Goal: Task Accomplishment & Management: Use online tool/utility

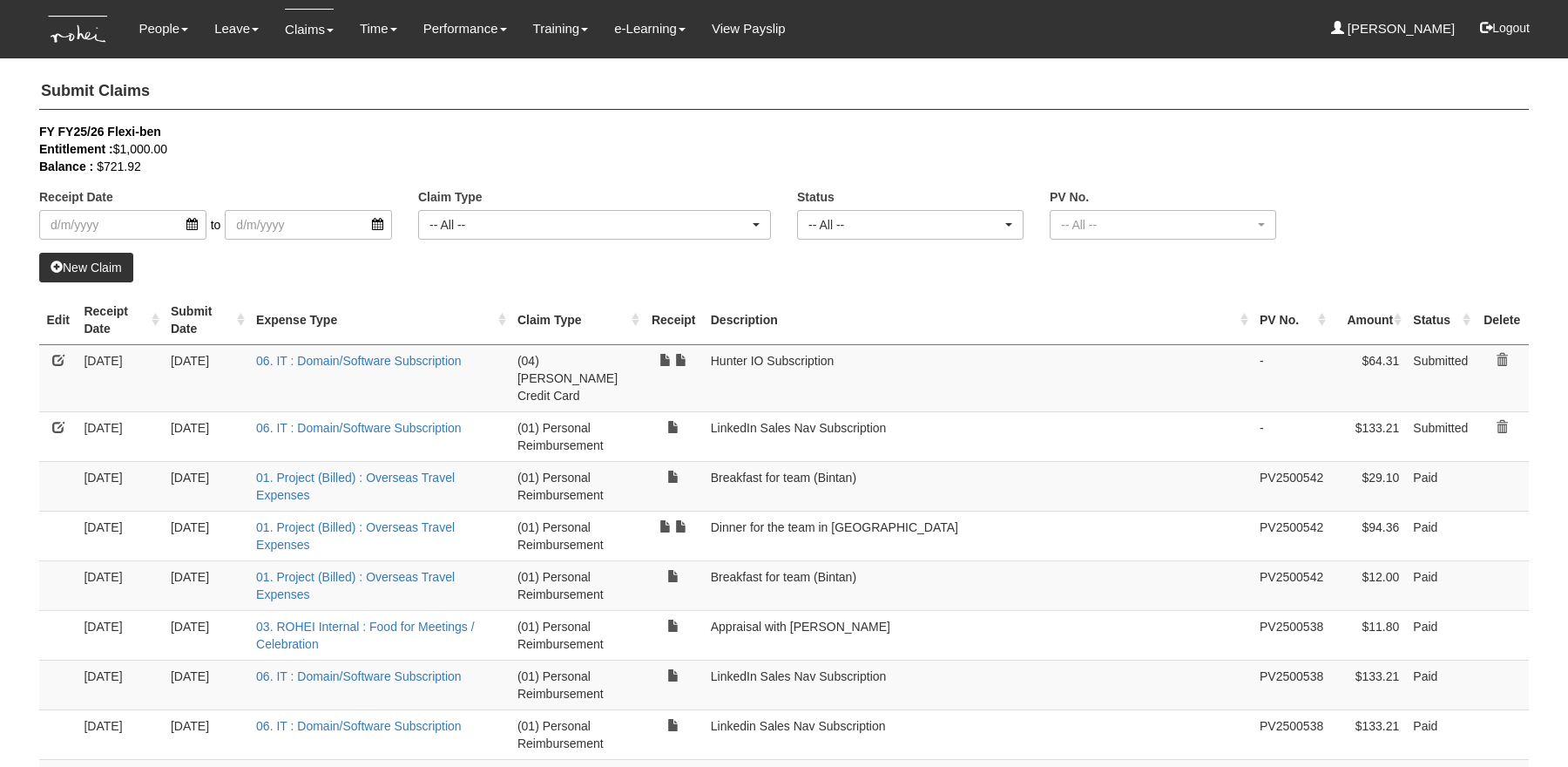
select select "50"
click at [302, 99] on link "Submit Claims" at bounding box center [342, 111] width 137 height 35
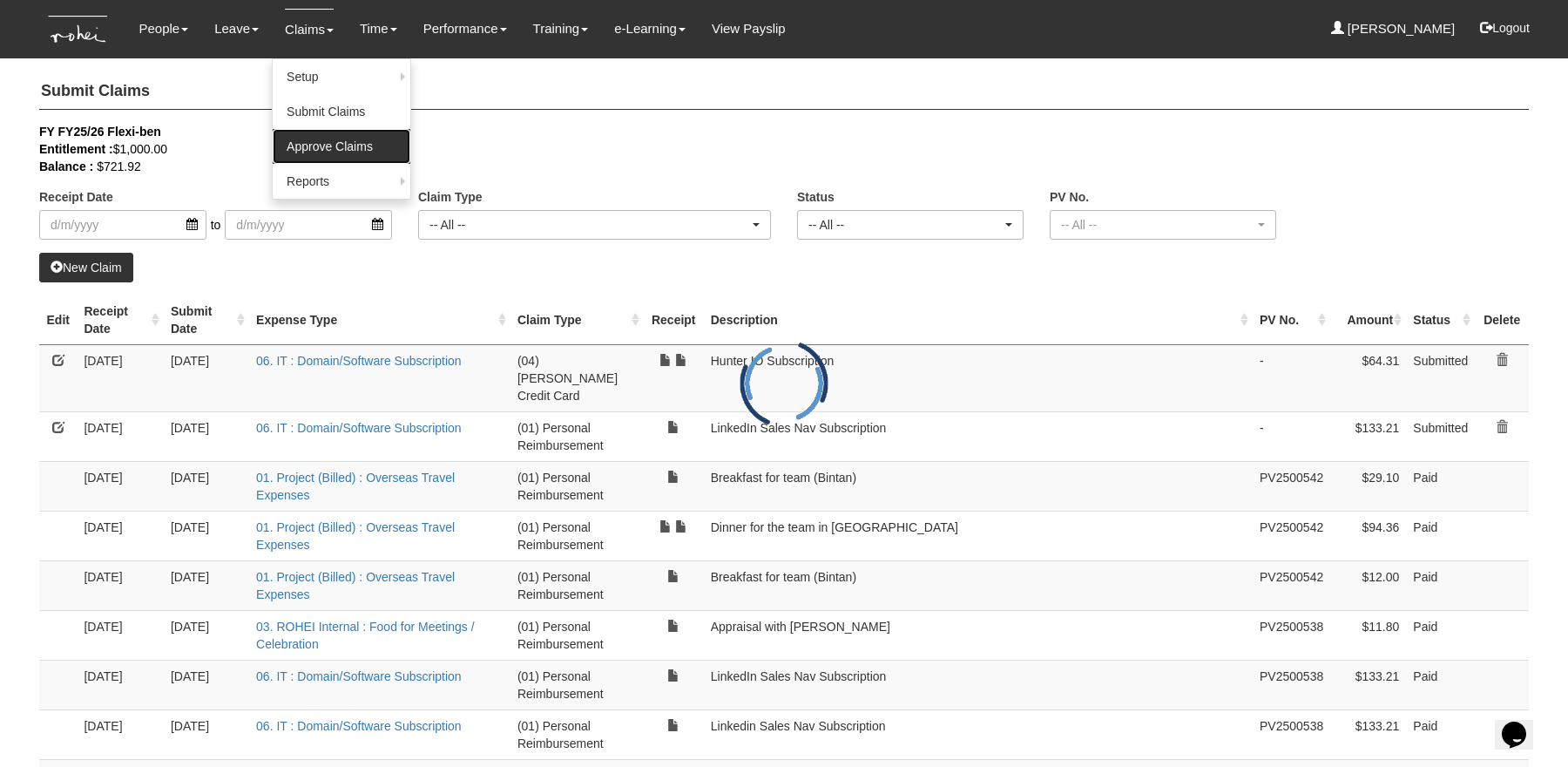
click at [296, 155] on link "Approve Claims" at bounding box center [342, 147] width 137 height 35
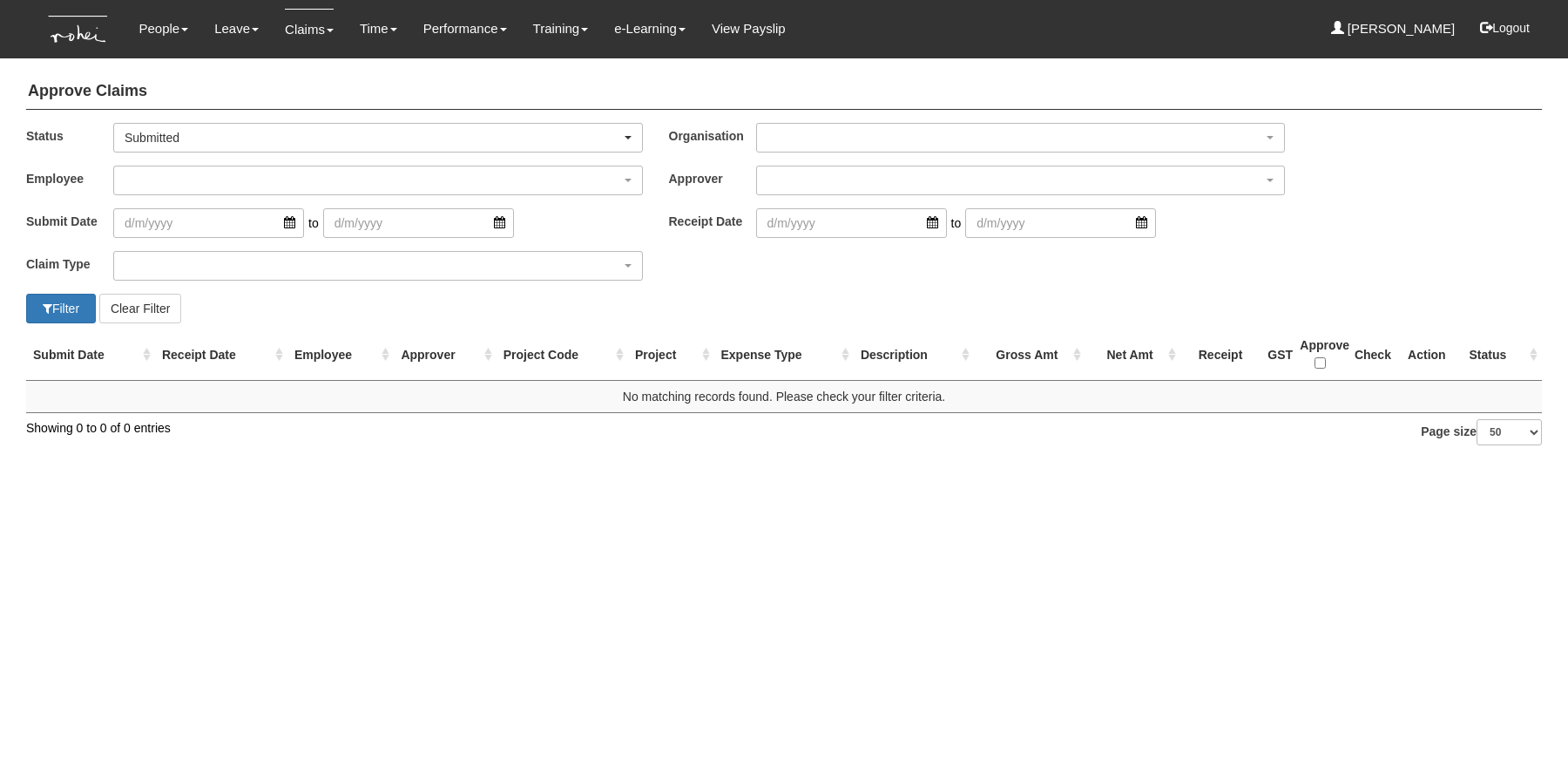
select select "50"
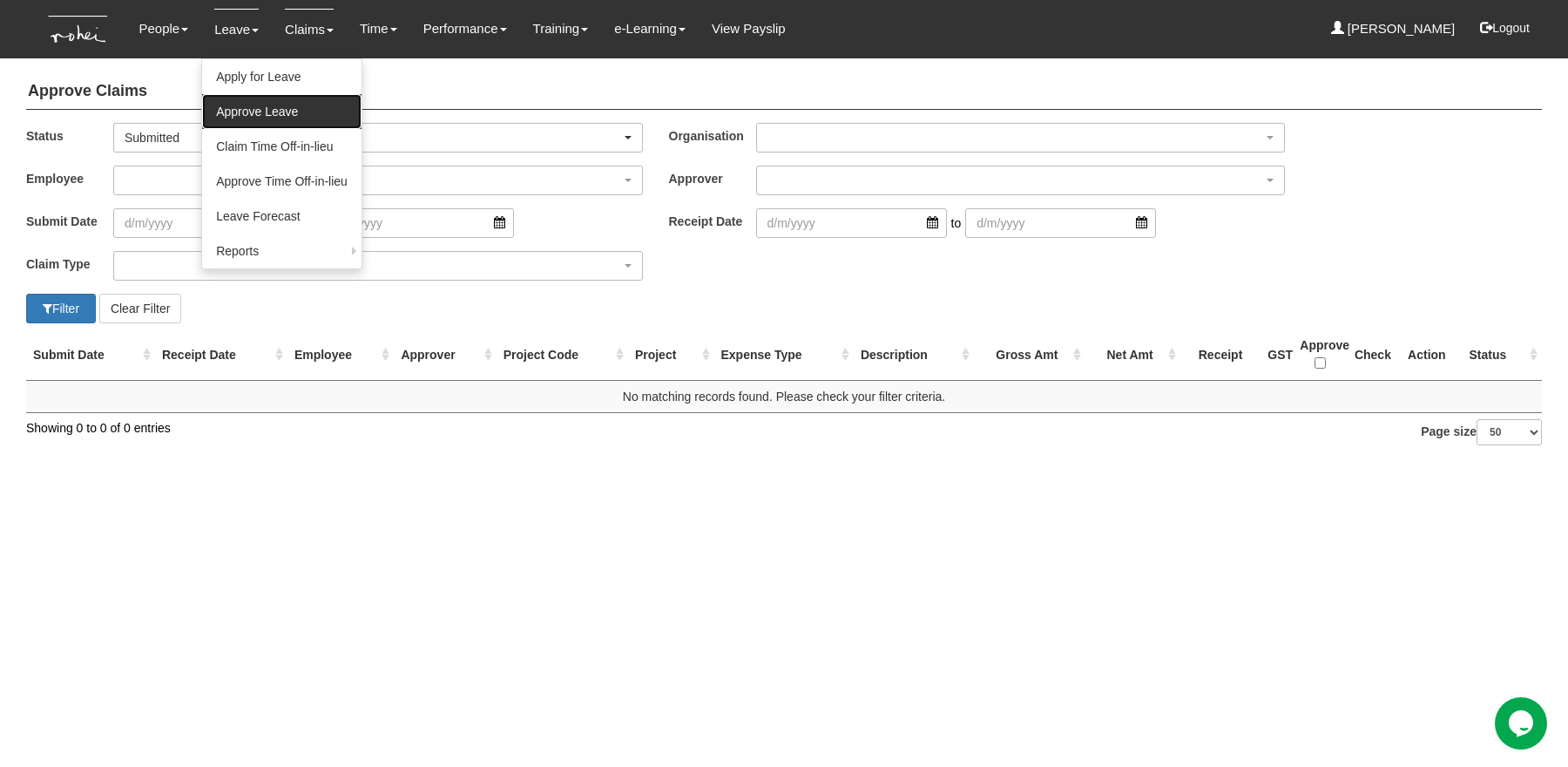
click at [253, 110] on link "Approve Leave" at bounding box center [282, 111] width 159 height 35
